Goal: Information Seeking & Learning: Learn about a topic

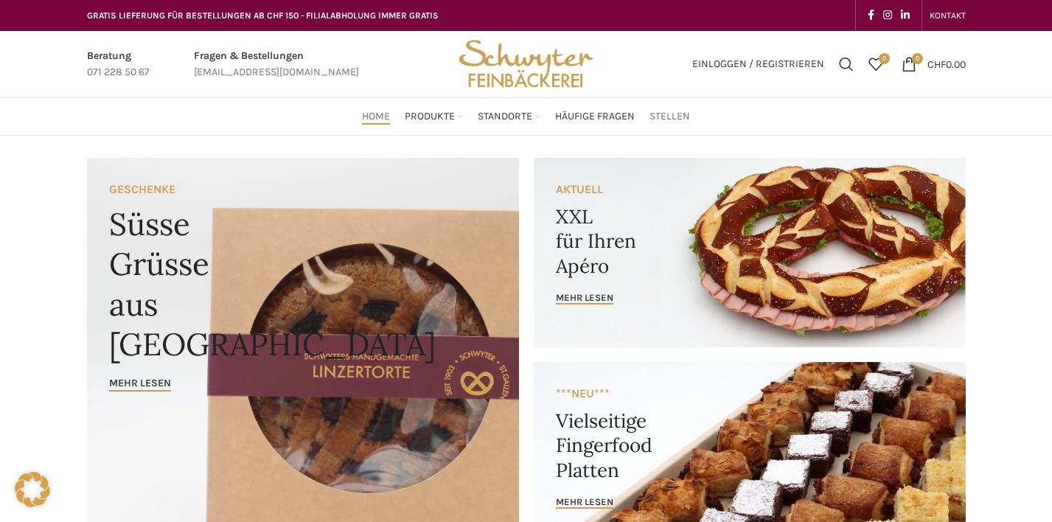
click at [665, 114] on span "Stellen" at bounding box center [669, 117] width 41 height 14
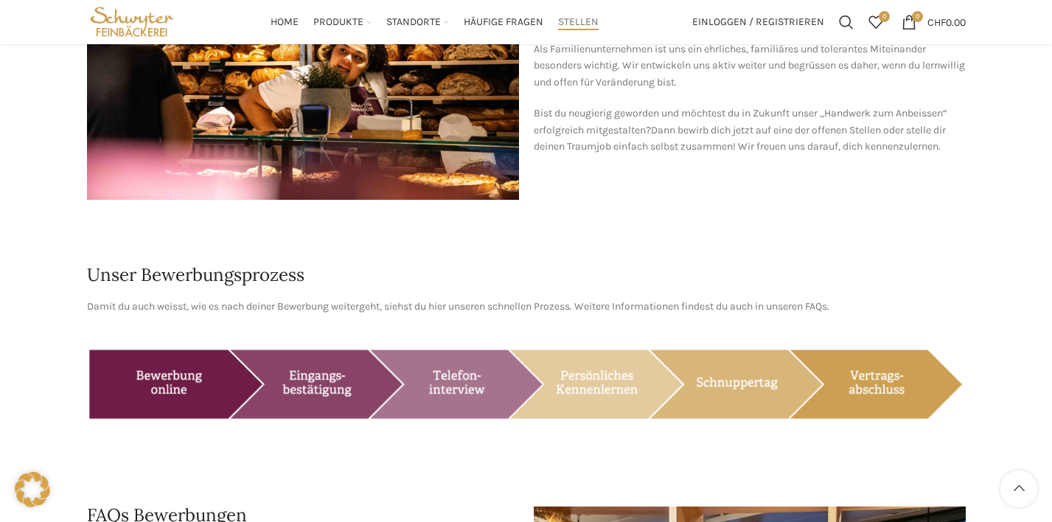
scroll to position [889, 0]
click at [353, 174] on img at bounding box center [303, 56] width 432 height 288
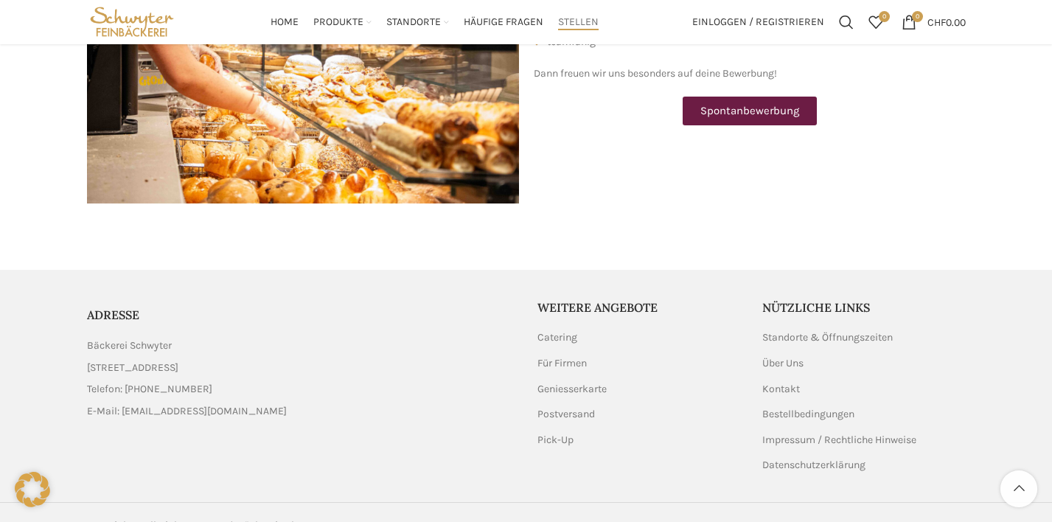
scroll to position [1905, 0]
click at [793, 357] on link "Über Uns" at bounding box center [783, 364] width 43 height 15
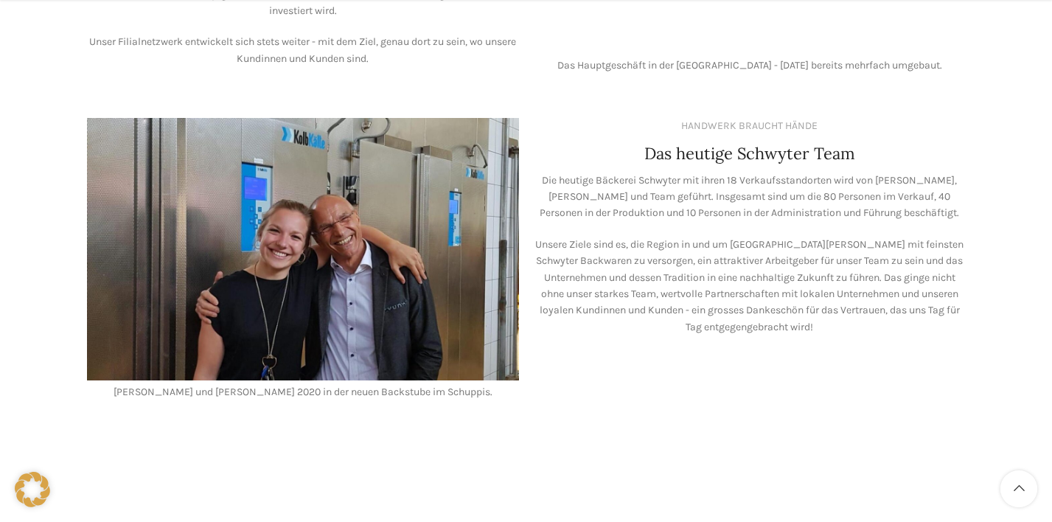
scroll to position [1192, 0]
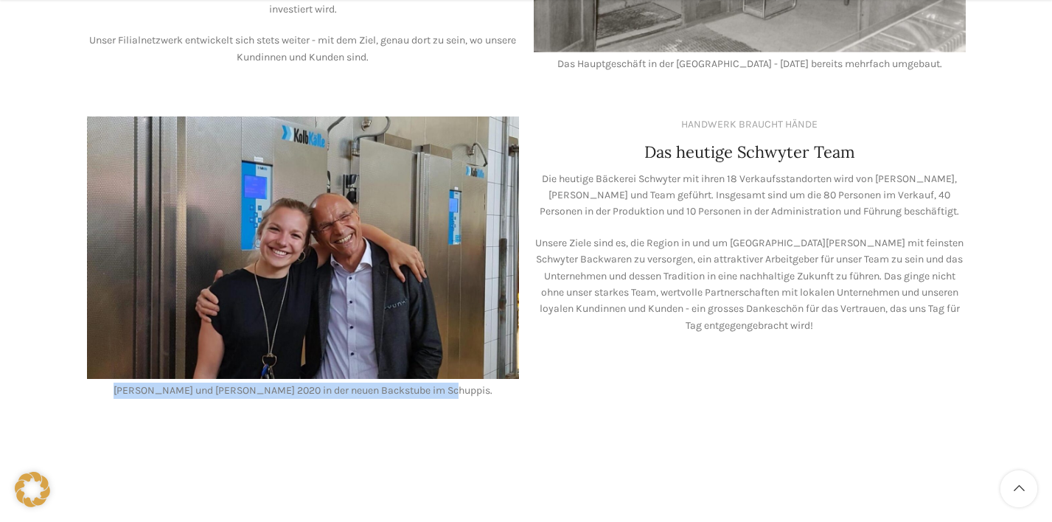
drag, startPoint x: 141, startPoint y: 377, endPoint x: 485, endPoint y: 372, distance: 344.2
click at [485, 382] on p "Lea und Valentin Stöckli 2020 in der neuen Backstube im Schuppis." at bounding box center [303, 390] width 432 height 16
drag, startPoint x: 488, startPoint y: 368, endPoint x: 147, endPoint y: 368, distance: 340.5
click at [147, 382] on p "Lea und Valentin Stöckli 2020 in der neuen Backstube im Schuppis." at bounding box center [303, 390] width 432 height 16
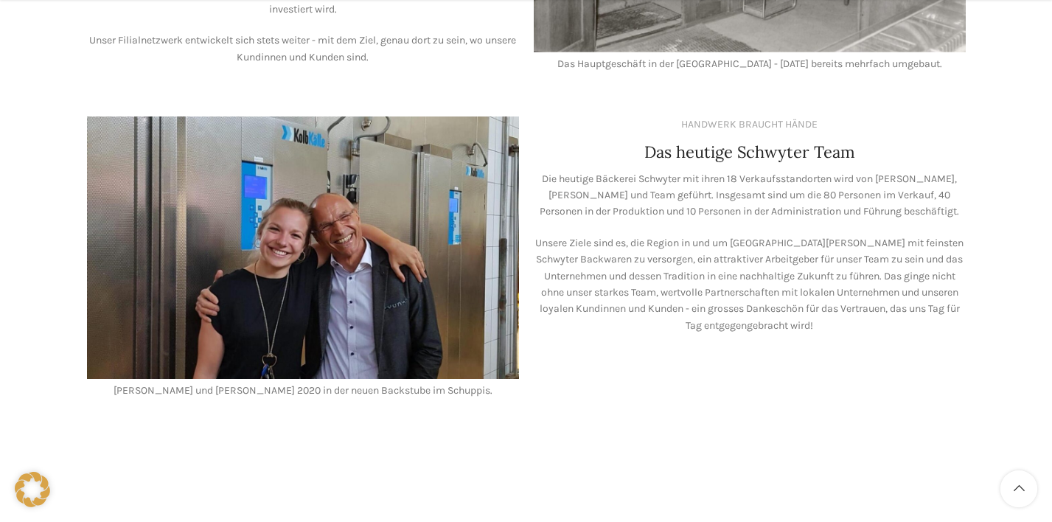
click at [654, 235] on p "Unsere Ziele sind es, die Region in und um St. Gallen mit feinsten Schwyter Bac…" at bounding box center [750, 284] width 432 height 99
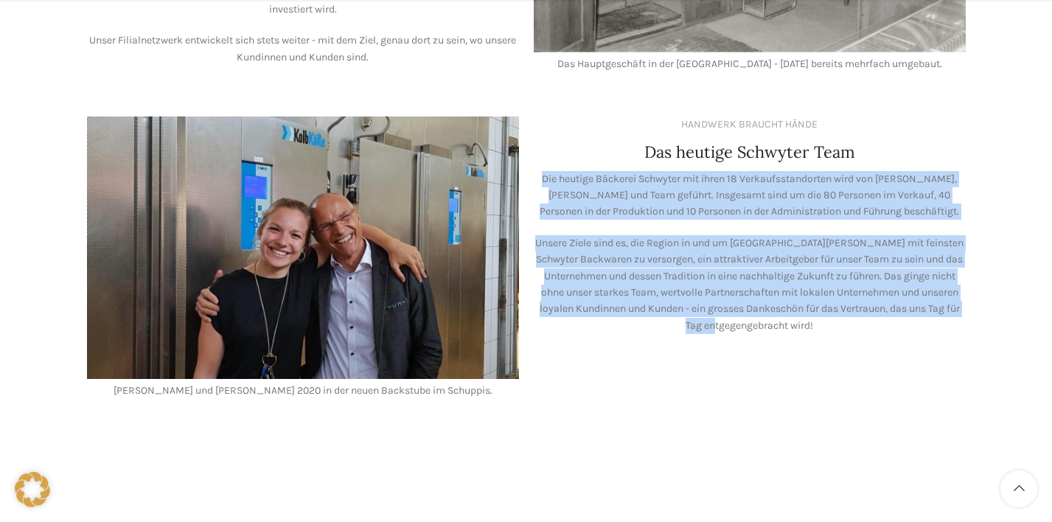
drag, startPoint x: 552, startPoint y: 151, endPoint x: 766, endPoint y: 312, distance: 267.4
click at [766, 312] on div "HANDWERK BRAUCHT HÄNDE Das heutige Schwyter Team Die heutige Bäckerei Schwyter …" at bounding box center [750, 224] width 432 height 217
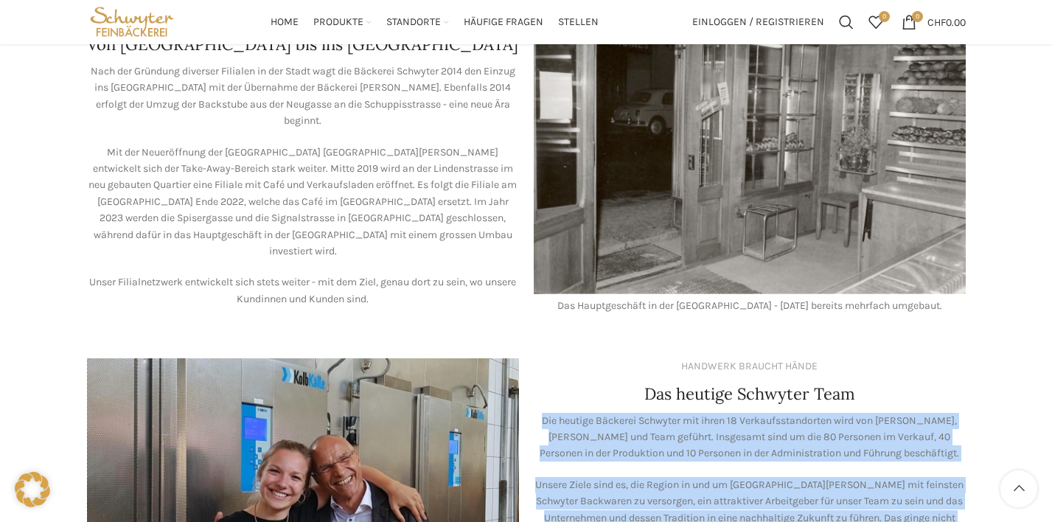
scroll to position [794, 0]
